Goal: Task Accomplishment & Management: Manage account settings

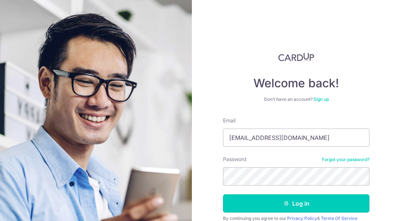
click at [290, 198] on button "Log in" at bounding box center [296, 204] width 146 height 18
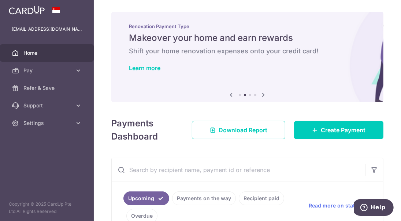
click at [67, 72] on span "Pay" at bounding box center [47, 70] width 48 height 7
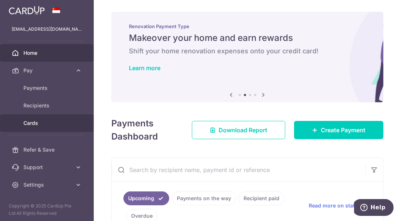
click at [35, 124] on span "Cards" at bounding box center [47, 123] width 48 height 7
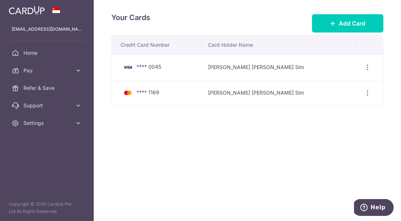
click at [351, 96] on td "Hui Lyn Wendy Sim" at bounding box center [278, 93] width 153 height 26
click at [365, 71] on icon "button" at bounding box center [368, 68] width 8 height 8
click at [257, 94] on td "Hui Lyn Wendy Sim" at bounding box center [278, 93] width 153 height 26
click at [143, 93] on span "**** 1169" at bounding box center [148, 92] width 23 height 6
click at [52, 73] on span "Pay" at bounding box center [47, 70] width 48 height 7
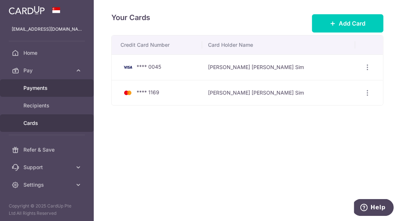
click at [53, 91] on span "Payments" at bounding box center [47, 88] width 48 height 7
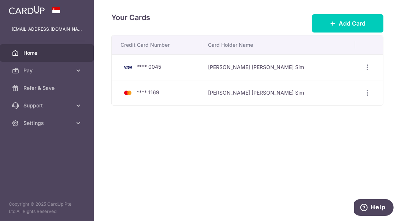
click at [39, 52] on span "Home" at bounding box center [47, 52] width 48 height 7
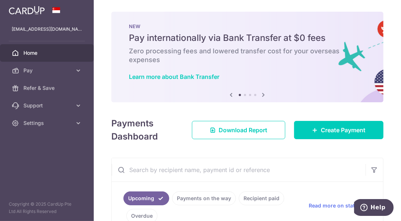
scroll to position [73, 0]
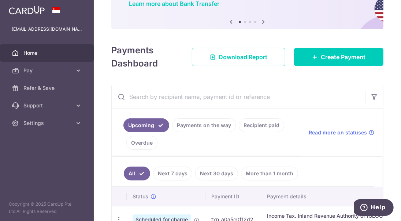
click at [164, 127] on link "Upcoming" at bounding box center [146, 126] width 46 height 14
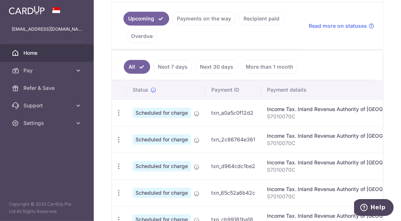
scroll to position [183, 0]
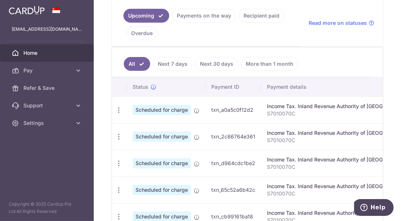
click at [119, 111] on icon "button" at bounding box center [119, 111] width 8 height 8
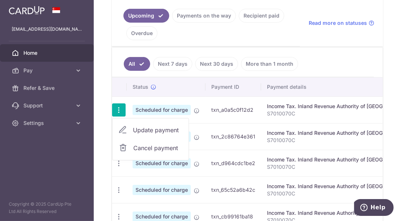
click at [133, 130] on span "Update payment" at bounding box center [158, 130] width 50 height 9
radio input "true"
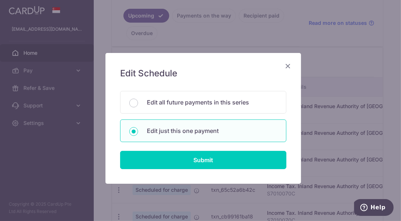
click at [133, 105] on input "Edit all future payments in this series" at bounding box center [133, 103] width 9 height 9
radio input "true"
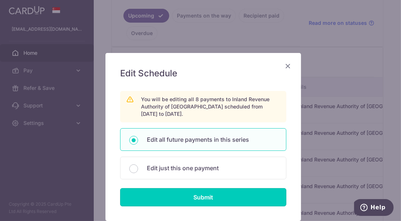
click at [188, 196] on input "Submit" at bounding box center [203, 197] width 166 height 18
radio input "true"
type input "6,748.96"
type input "S7010070C"
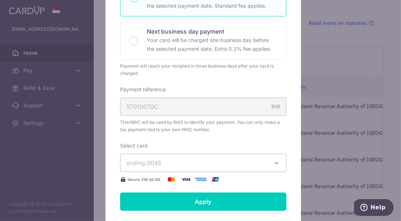
click at [184, 164] on span "ending 0045" at bounding box center [196, 163] width 141 height 9
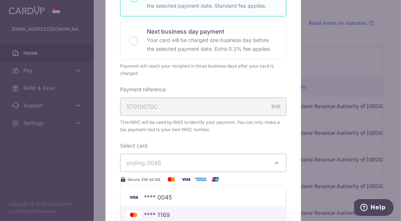
click at [179, 208] on link "**** 1169" at bounding box center [202, 215] width 165 height 18
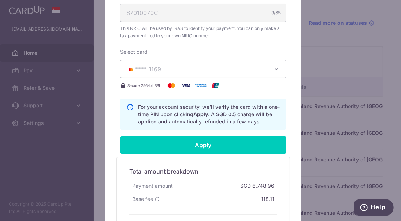
scroll to position [293, 0]
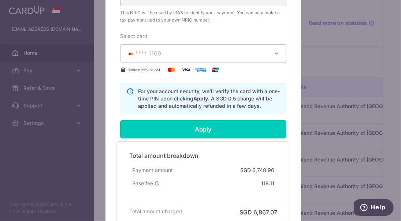
click at [194, 127] on input "Apply" at bounding box center [203, 129] width 166 height 18
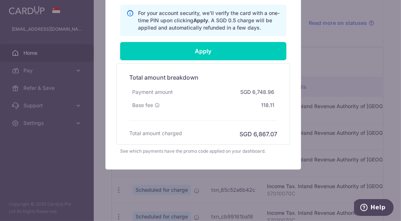
scroll to position [279, 0]
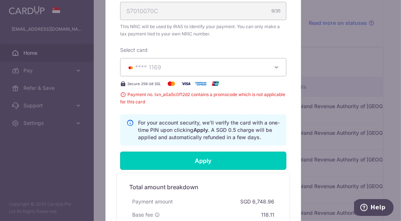
click at [216, 157] on input "Apply" at bounding box center [203, 161] width 166 height 18
click at [203, 93] on span "Payment no. txn_a0a5c0f12d2 contains a promocode which is not applicable for th…" at bounding box center [203, 98] width 166 height 15
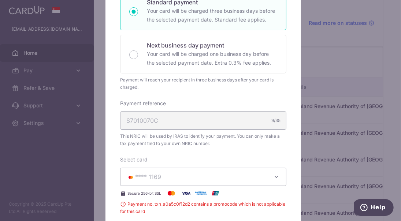
scroll to position [0, 0]
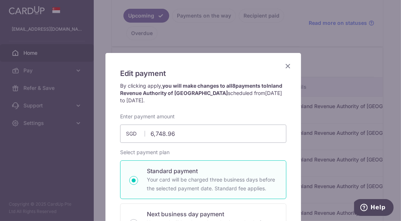
click at [285, 68] on icon "Close" at bounding box center [287, 65] width 9 height 9
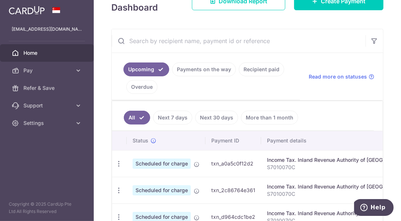
scroll to position [37, 0]
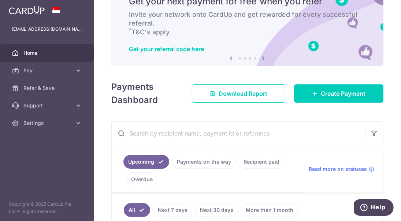
click at [56, 73] on span "Pay" at bounding box center [47, 70] width 48 height 7
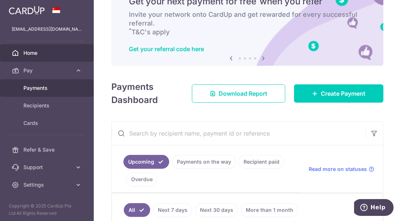
click at [57, 91] on span "Payments" at bounding box center [47, 88] width 48 height 7
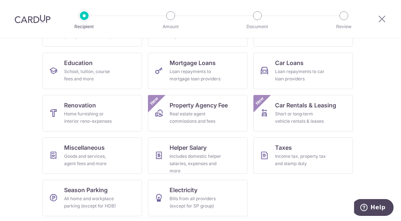
scroll to position [106, 0]
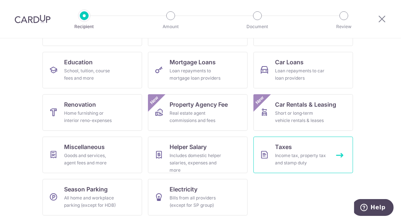
click at [285, 159] on div "Income tax, property tax and stamp duty" at bounding box center [301, 159] width 53 height 15
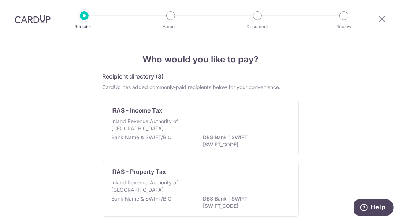
click at [256, 134] on p "DBS Bank | SWIFT: [SWIFT_CODE]" at bounding box center [244, 141] width 82 height 15
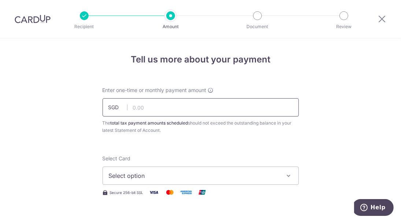
click at [209, 102] on input "text" at bounding box center [200, 107] width 196 height 18
type input "6,748.96"
click at [168, 173] on span "Select option" at bounding box center [194, 176] width 171 height 9
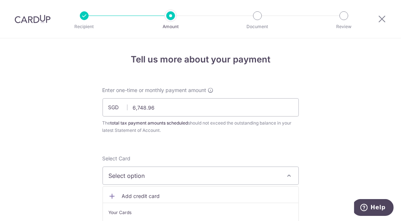
scroll to position [37, 0]
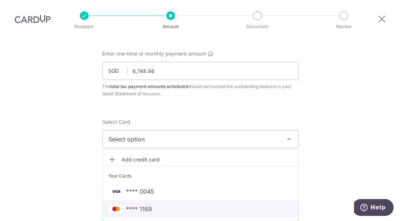
click at [148, 210] on span "**** 1169" at bounding box center [139, 209] width 26 height 9
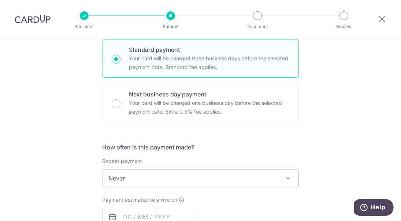
scroll to position [220, 0]
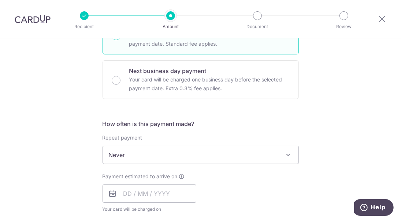
click at [212, 156] on span "Never" at bounding box center [200, 155] width 195 height 18
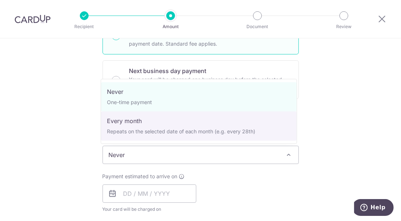
select select "3"
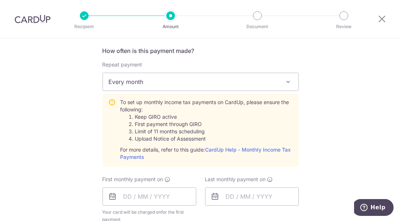
scroll to position [366, 0]
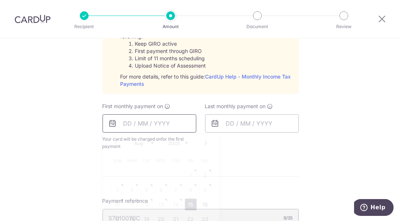
click at [171, 127] on input "text" at bounding box center [149, 124] width 94 height 18
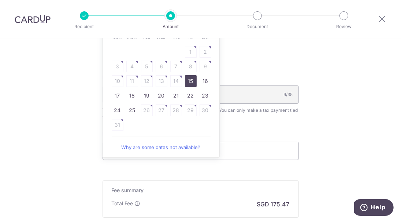
scroll to position [512, 0]
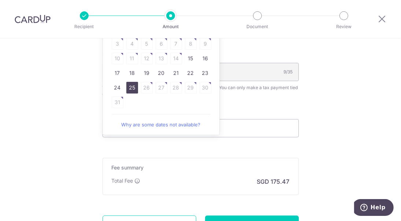
click at [132, 90] on link "25" at bounding box center [132, 88] width 12 height 12
type input "[DATE]"
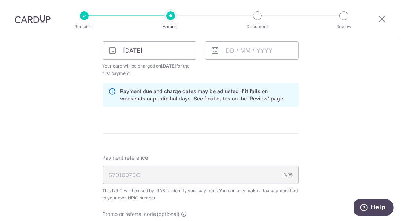
scroll to position [366, 0]
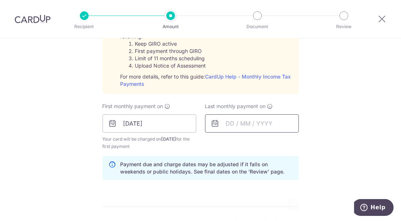
click at [223, 126] on input "text" at bounding box center [252, 124] width 94 height 18
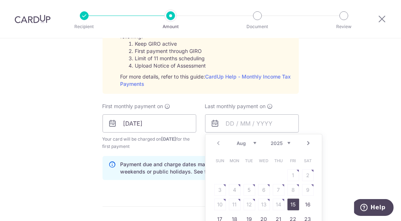
click at [306, 143] on link "Next" at bounding box center [308, 143] width 9 height 9
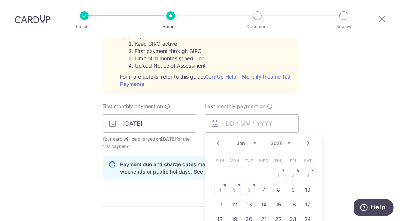
click at [306, 143] on link "Next" at bounding box center [308, 143] width 9 height 9
click at [216, 142] on link "Prev" at bounding box center [218, 143] width 9 height 9
click at [258, 219] on link "25" at bounding box center [264, 220] width 12 height 12
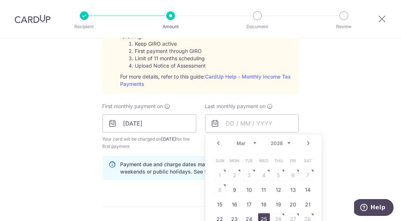
type input "[DATE]"
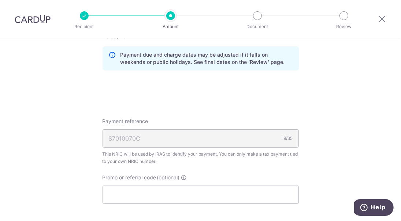
scroll to position [549, 0]
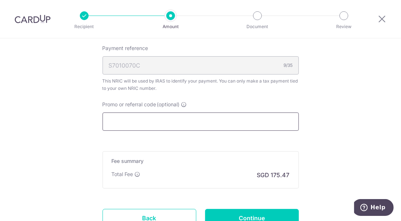
click at [234, 123] on input "Promo or referral code (optional)" at bounding box center [200, 122] width 196 height 18
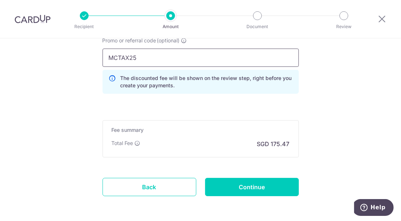
scroll to position [622, 0]
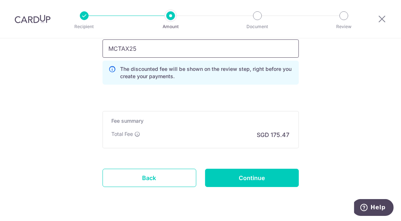
type input "MCTAX25"
click at [243, 176] on input "Continue" at bounding box center [252, 178] width 94 height 18
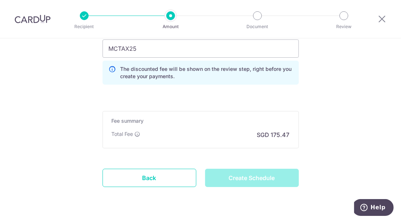
type input "Create Schedule"
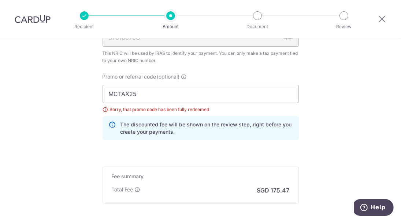
scroll to position [457, 0]
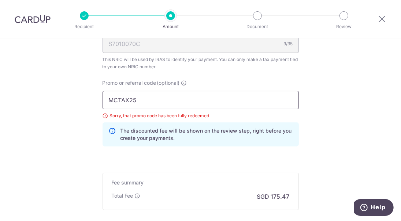
drag, startPoint x: 148, startPoint y: 100, endPoint x: 70, endPoint y: 89, distance: 78.1
type input "MLTAX25"
click button "Add Card" at bounding box center [0, 0] width 0 height 0
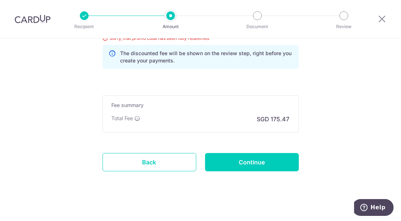
scroll to position [539, 0]
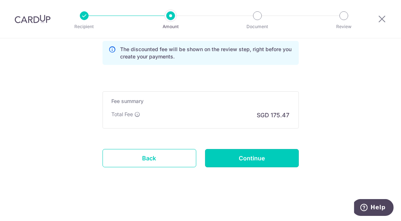
click at [255, 162] on input "Continue" at bounding box center [252, 158] width 94 height 18
type input "Update Schedule"
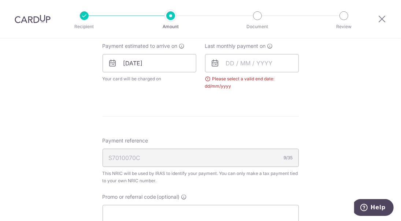
scroll to position [350, 0]
click at [239, 67] on input "text" at bounding box center [252, 64] width 94 height 18
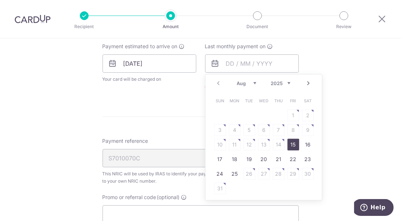
click at [305, 81] on link "Next" at bounding box center [308, 83] width 9 height 9
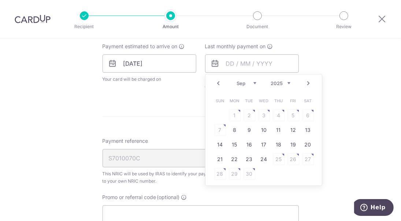
click at [305, 81] on link "Next" at bounding box center [308, 83] width 9 height 9
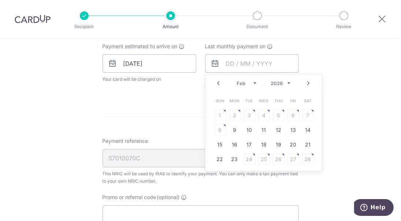
click at [305, 81] on link "Next" at bounding box center [308, 83] width 9 height 9
click at [263, 158] on link "25" at bounding box center [264, 160] width 12 height 12
type input "[DATE]"
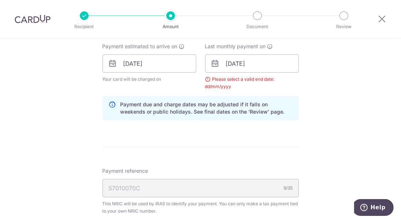
click at [246, 161] on form "Enter one-time or monthly payment amount SGD 6,748.96 6748.96 The total tax pay…" at bounding box center [200, 54] width 196 height 634
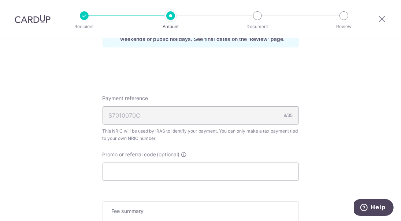
scroll to position [423, 0]
click at [182, 173] on input "Promo or referral code (optional)" at bounding box center [200, 172] width 196 height 18
type input "L"
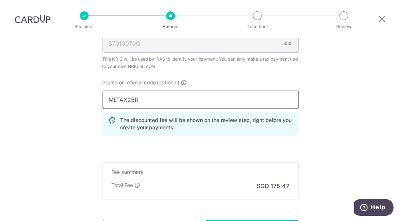
scroll to position [533, 0]
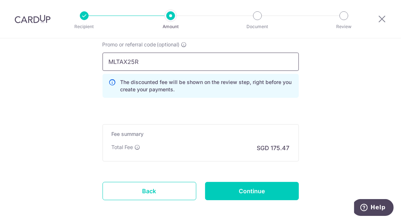
type input "MLTAX25R"
click at [268, 190] on input "Continue" at bounding box center [252, 191] width 94 height 18
type input "Update Schedule"
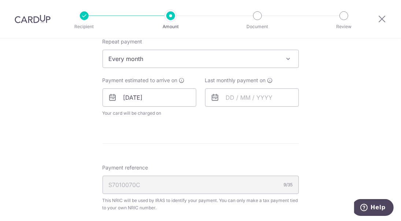
scroll to position [311, 0]
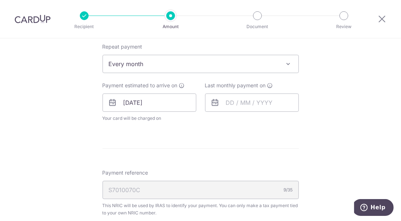
click at [212, 103] on icon at bounding box center [215, 102] width 9 height 9
click at [214, 102] on icon at bounding box center [215, 102] width 9 height 9
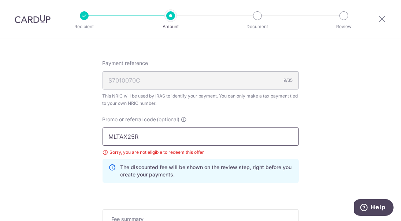
drag, startPoint x: 142, startPoint y: 139, endPoint x: 74, endPoint y: 131, distance: 68.6
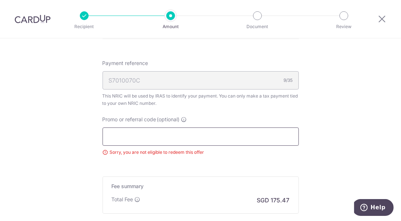
scroll to position [311, 0]
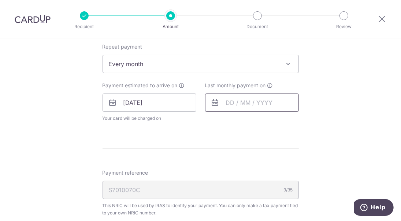
click at [219, 102] on input "text" at bounding box center [252, 103] width 94 height 18
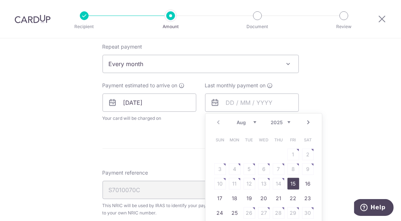
click at [305, 121] on link "Next" at bounding box center [308, 122] width 9 height 9
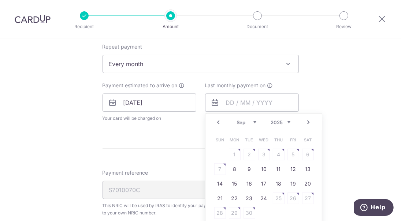
click at [305, 121] on link "Next" at bounding box center [308, 122] width 9 height 9
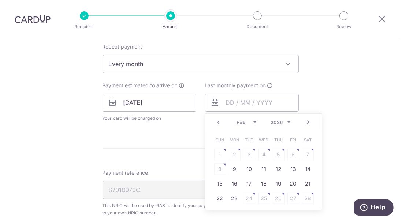
click at [305, 121] on link "Next" at bounding box center [308, 122] width 9 height 9
click at [290, 182] on link "20" at bounding box center [293, 184] width 12 height 12
type input "20/03/2026"
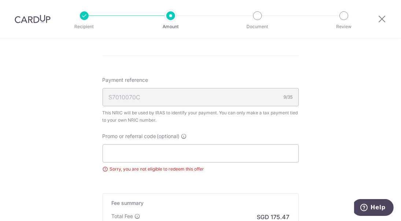
scroll to position [457, 0]
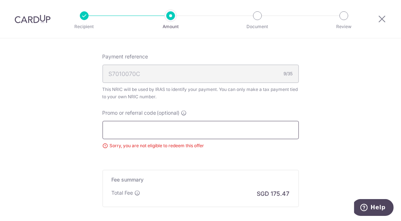
click at [208, 130] on input "Promo or referral code (optional)" at bounding box center [200, 130] width 196 height 18
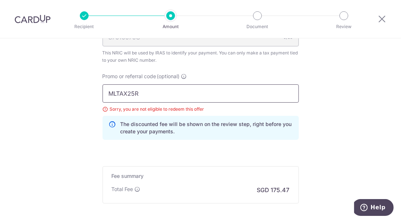
scroll to position [567, 0]
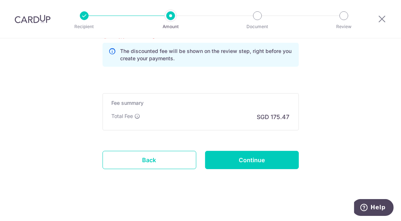
type input "MLTAX25R"
click at [251, 160] on input "Continue" at bounding box center [252, 160] width 94 height 18
type input "Update Schedule"
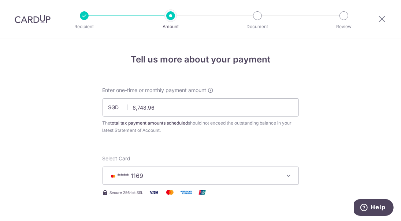
click at [377, 19] on div at bounding box center [382, 19] width 38 height 38
click at [378, 19] on icon at bounding box center [381, 18] width 9 height 9
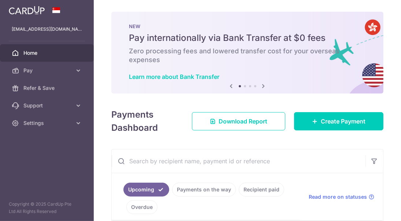
click at [51, 74] on link "Pay" at bounding box center [47, 71] width 94 height 18
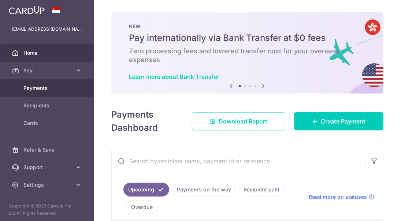
click at [51, 86] on span "Payments" at bounding box center [47, 88] width 48 height 7
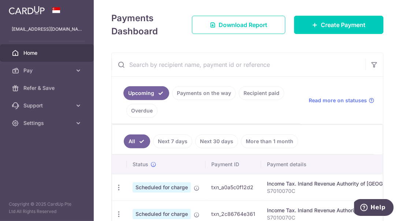
scroll to position [146, 0]
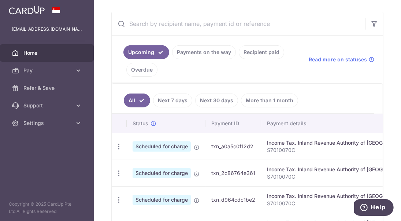
click at [118, 149] on icon "button" at bounding box center [119, 147] width 8 height 8
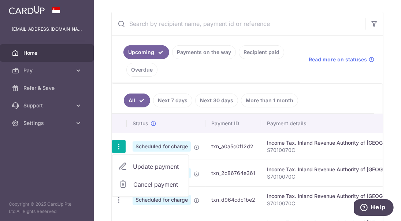
click at [150, 169] on span "Update payment" at bounding box center [158, 167] width 50 height 9
radio input "true"
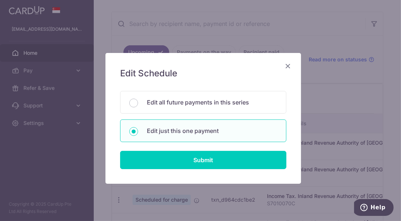
click at [162, 101] on p "Edit all future payments in this series" at bounding box center [212, 102] width 130 height 9
click at [138, 101] on input "Edit all future payments in this series" at bounding box center [133, 103] width 9 height 9
radio input "true"
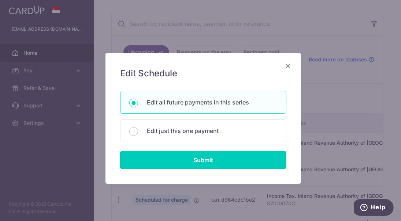
click at [191, 168] on input "Submit" at bounding box center [203, 160] width 166 height 18
radio input "true"
type input "6,748.96"
type input "S7010070C"
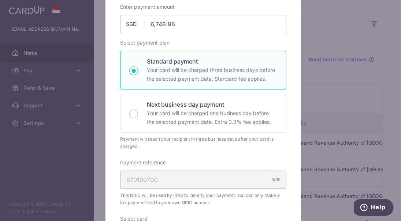
scroll to position [183, 0]
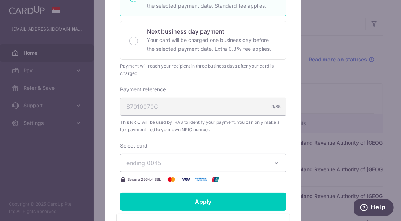
click at [191, 168] on button "ending 0045" at bounding box center [203, 163] width 166 height 18
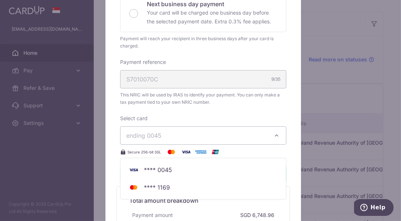
scroll to position [220, 0]
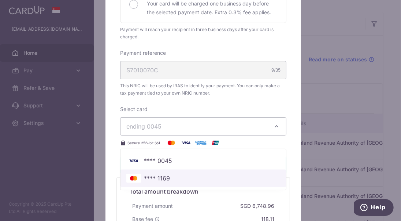
click at [193, 179] on span "**** 1169" at bounding box center [203, 178] width 154 height 9
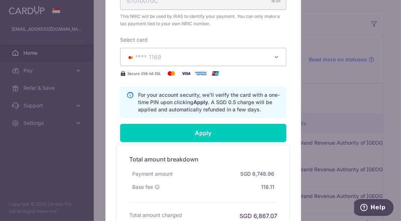
scroll to position [293, 0]
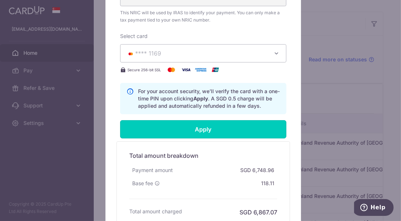
click at [201, 130] on input "Apply" at bounding box center [203, 129] width 166 height 18
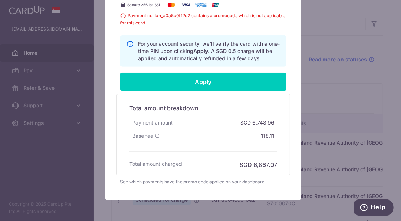
scroll to position [352, 0]
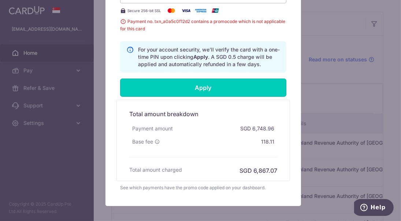
click at [187, 89] on input "Apply" at bounding box center [203, 88] width 166 height 18
click at [220, 93] on input "Apply" at bounding box center [203, 88] width 166 height 18
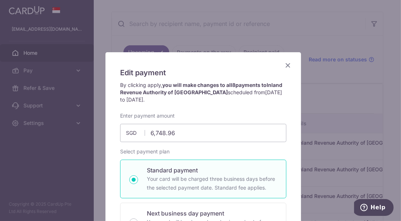
scroll to position [0, 0]
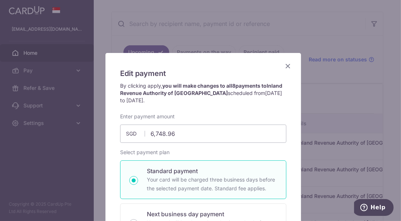
click at [283, 67] on icon "Close" at bounding box center [287, 65] width 9 height 9
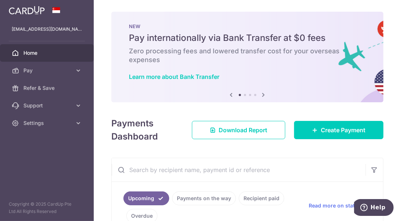
click at [70, 103] on span "Support" at bounding box center [47, 105] width 48 height 7
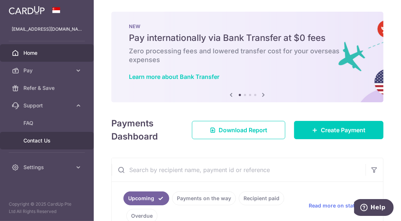
click at [37, 141] on span "Contact Us" at bounding box center [47, 140] width 48 height 7
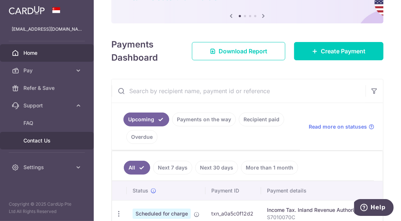
scroll to position [146, 0]
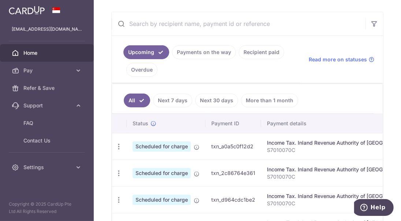
drag, startPoint x: 212, startPoint y: 145, endPoint x: 253, endPoint y: 145, distance: 41.4
click at [253, 145] on td "txn_a0a5c0f12d2" at bounding box center [233, 146] width 56 height 27
copy td "txn_a0a5c0f12d2"
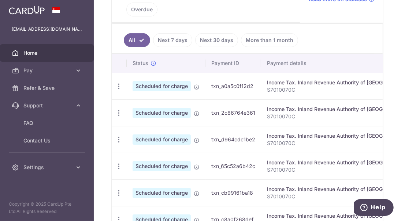
scroll to position [256, 0]
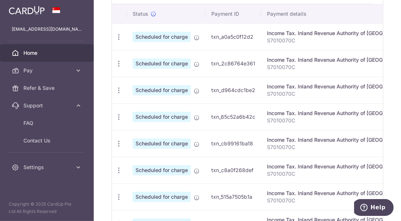
click at [120, 41] on icon "button" at bounding box center [119, 37] width 8 height 8
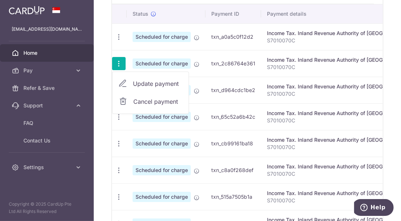
click at [143, 81] on span "Update payment" at bounding box center [158, 83] width 50 height 9
radio input "true"
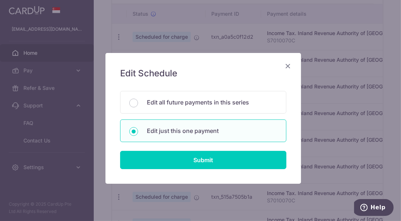
click at [175, 102] on p "Edit all future payments in this series" at bounding box center [212, 102] width 130 height 9
click at [138, 102] on input "Edit all future payments in this series" at bounding box center [133, 103] width 9 height 9
radio input "true"
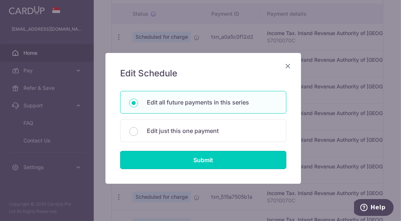
click at [204, 161] on input "Submit" at bounding box center [203, 160] width 166 height 18
radio input "true"
type input "6,748.96"
type input "S7010070C"
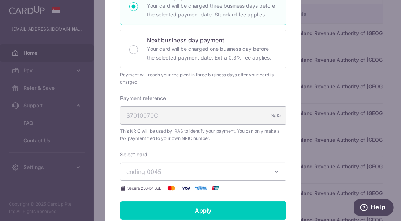
scroll to position [183, 0]
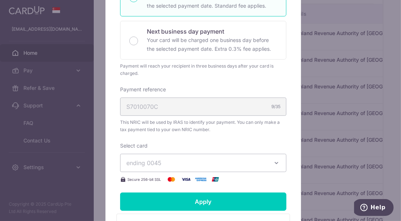
click at [204, 161] on span "ending 0045" at bounding box center [196, 163] width 141 height 9
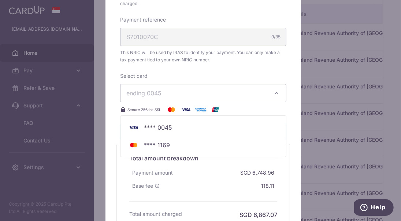
scroll to position [293, 0]
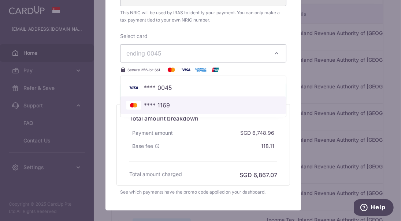
click at [196, 105] on span "**** 1169" at bounding box center [203, 105] width 154 height 9
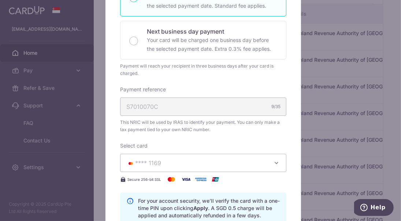
scroll to position [329, 0]
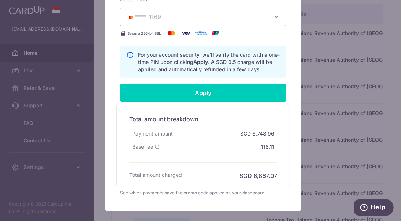
click at [192, 98] on input "Apply" at bounding box center [203, 93] width 166 height 18
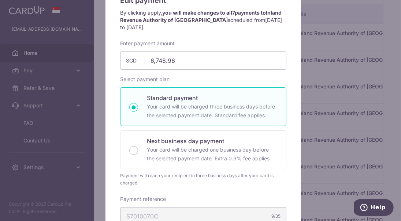
scroll to position [0, 0]
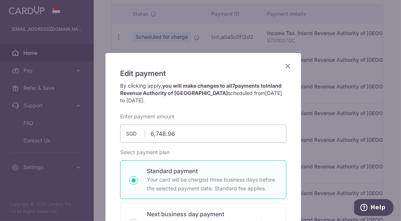
click at [284, 64] on icon "Close" at bounding box center [287, 65] width 9 height 9
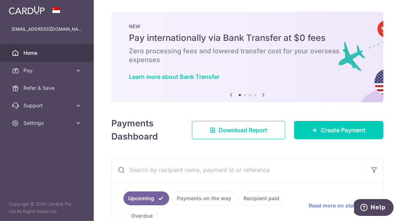
click at [78, 124] on icon at bounding box center [78, 123] width 7 height 7
click at [49, 107] on span "Support" at bounding box center [47, 105] width 48 height 7
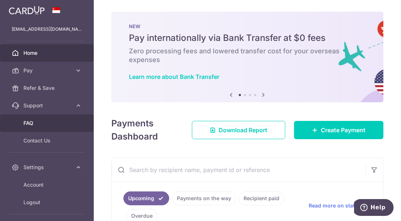
click at [30, 122] on span "FAQ" at bounding box center [47, 123] width 48 height 7
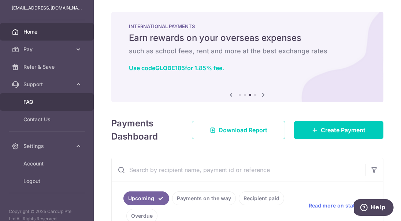
scroll to position [28, 0]
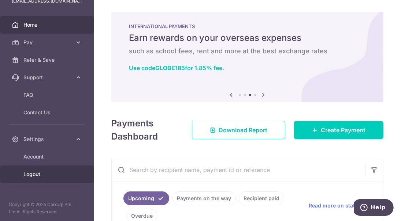
click at [42, 174] on span "Logout" at bounding box center [47, 174] width 48 height 7
